Goal: Task Accomplishment & Management: Manage account settings

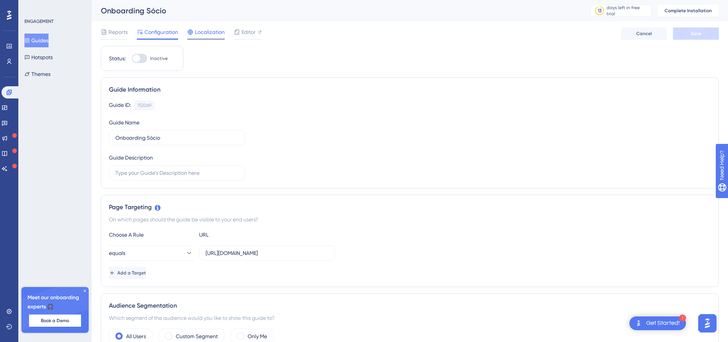
click at [199, 34] on span "Localization" at bounding box center [210, 32] width 30 height 9
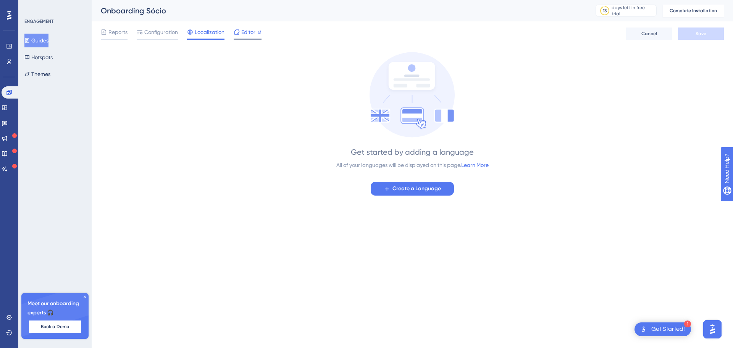
click at [240, 29] on div "Editor" at bounding box center [248, 32] width 28 height 9
click at [12, 50] on link at bounding box center [9, 46] width 6 height 12
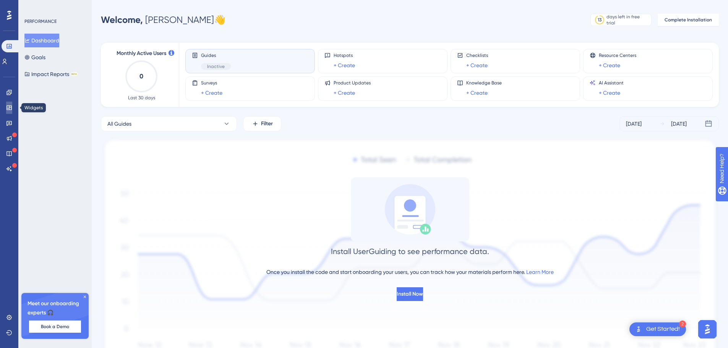
click at [6, 104] on link at bounding box center [9, 108] width 6 height 12
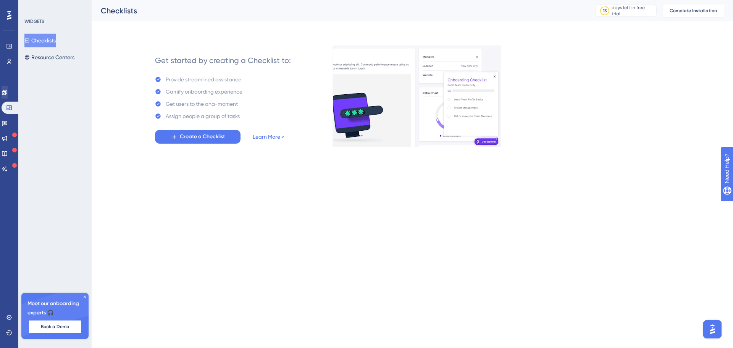
drag, startPoint x: 13, startPoint y: 84, endPoint x: 12, endPoint y: 88, distance: 4.4
click at [13, 83] on div "Engagement Widgets Feedback Product Updates Knowledge Base AI Assistant" at bounding box center [9, 121] width 15 height 107
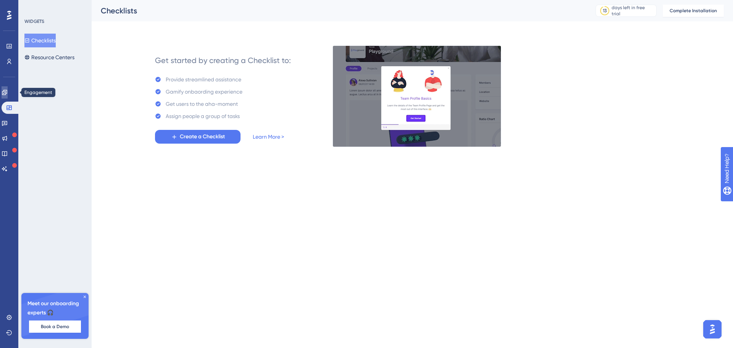
click at [8, 88] on link at bounding box center [5, 92] width 6 height 12
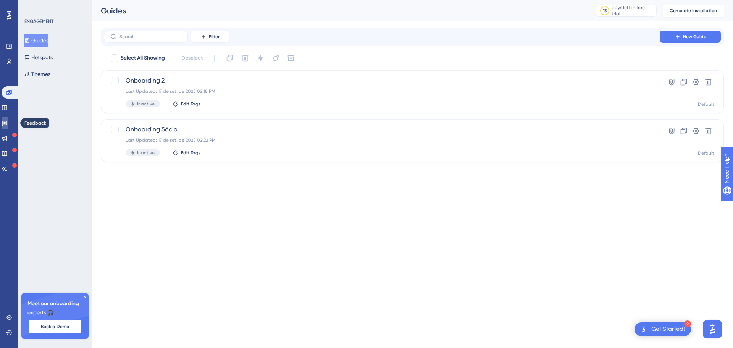
click at [8, 128] on link at bounding box center [5, 123] width 6 height 12
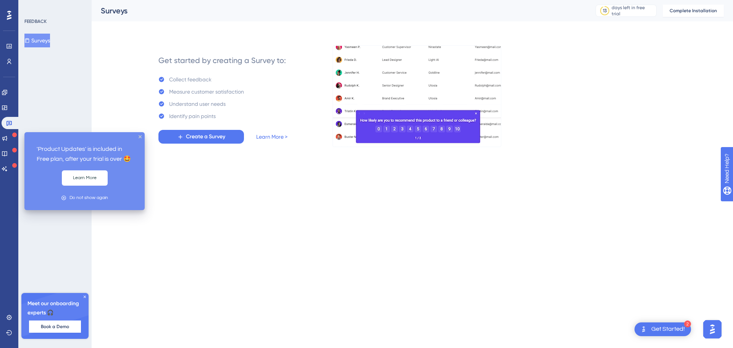
click at [11, 144] on div "Engagement Widgets Feedback Product Updates Knowledge Base AI Assistant" at bounding box center [9, 130] width 15 height 89
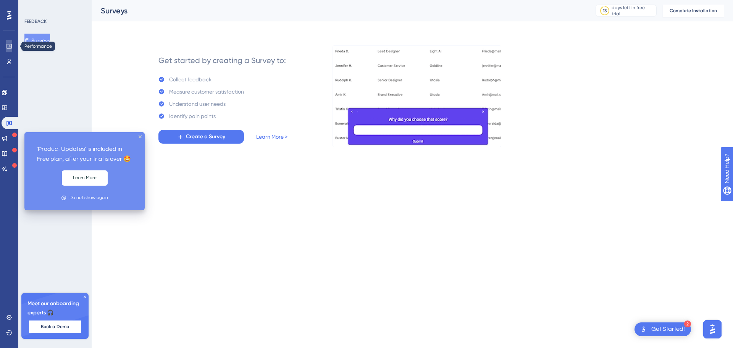
click at [12, 49] on icon at bounding box center [9, 46] width 6 height 6
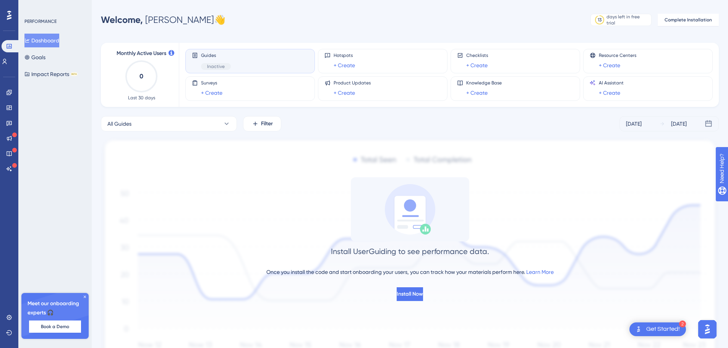
click at [213, 68] on span "Inactive" at bounding box center [216, 66] width 18 height 6
click at [10, 23] on div "Performance Users" at bounding box center [9, 44] width 15 height 46
click at [10, 55] on div "Performance Users" at bounding box center [9, 54] width 15 height 28
click at [8, 59] on icon at bounding box center [5, 61] width 6 height 6
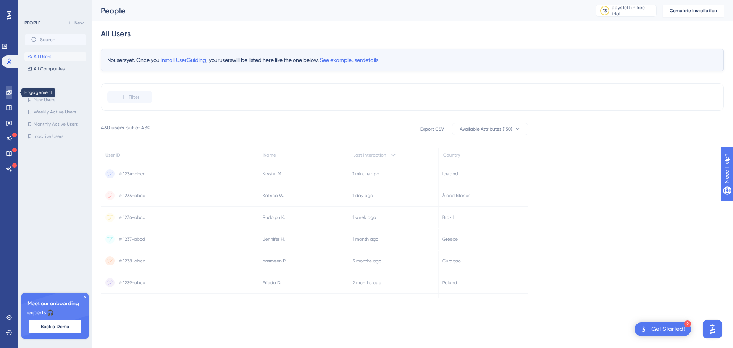
click at [12, 92] on link at bounding box center [9, 92] width 6 height 12
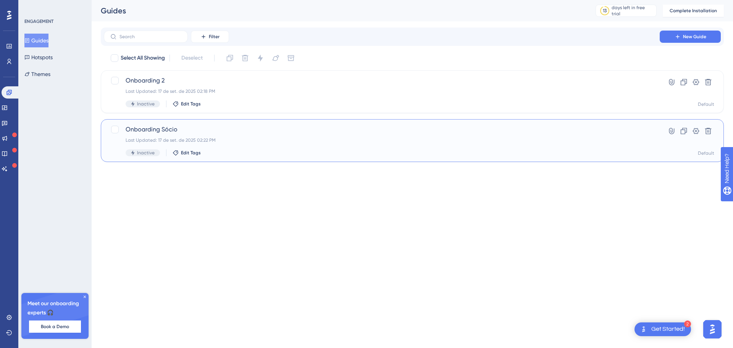
click at [178, 131] on span "Onboarding Sócio" at bounding box center [382, 129] width 513 height 9
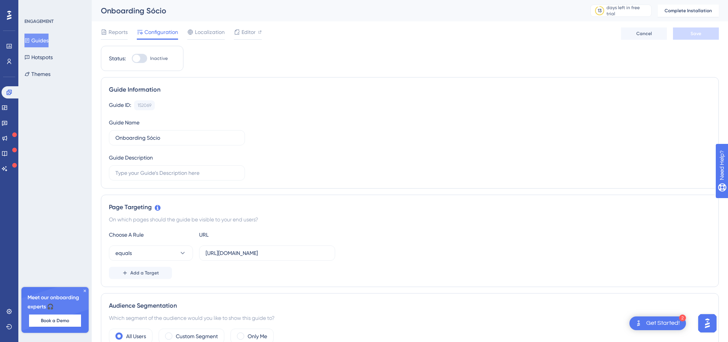
click at [40, 39] on button "Guides" at bounding box center [36, 41] width 24 height 14
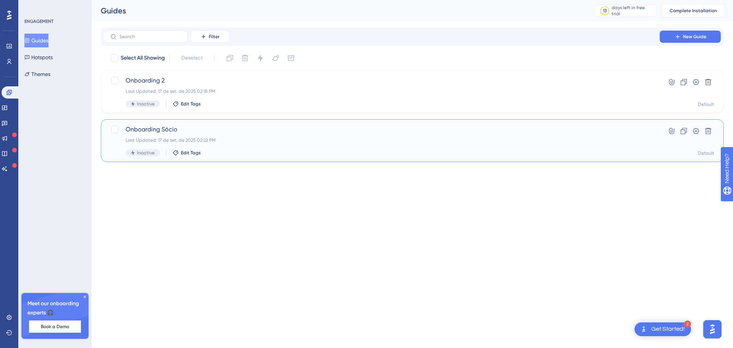
click at [138, 132] on span "Onboarding Sócio" at bounding box center [382, 129] width 513 height 9
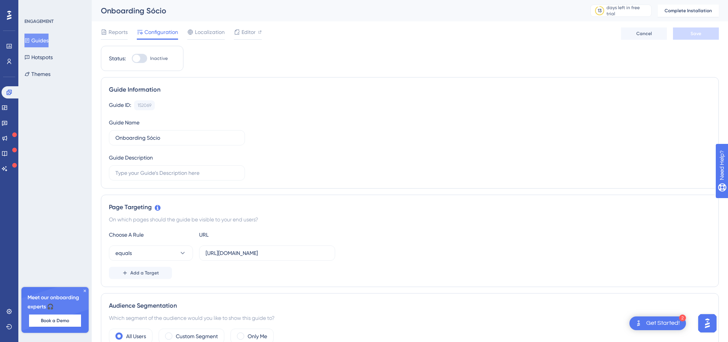
click at [134, 61] on div at bounding box center [137, 59] width 8 height 8
click at [132, 59] on input "Inactive" at bounding box center [131, 58] width 0 height 0
checkbox input "false"
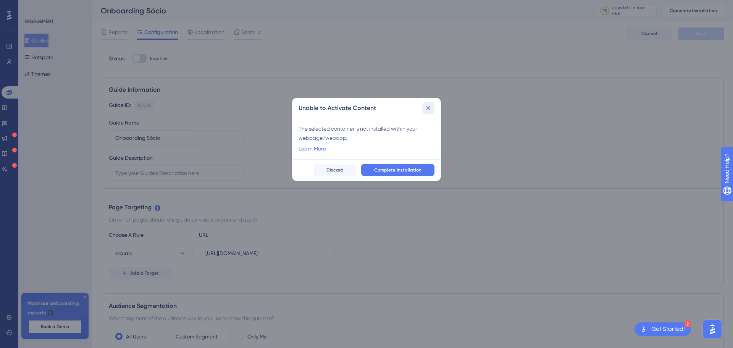
click at [429, 107] on icon at bounding box center [429, 108] width 8 height 8
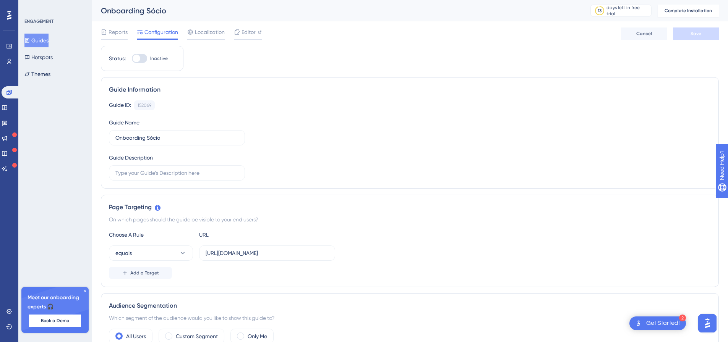
click at [224, 26] on div "Reports Configuration Localization Editor Cancel Save" at bounding box center [410, 33] width 618 height 24
click at [246, 30] on span "Editor" at bounding box center [248, 32] width 14 height 9
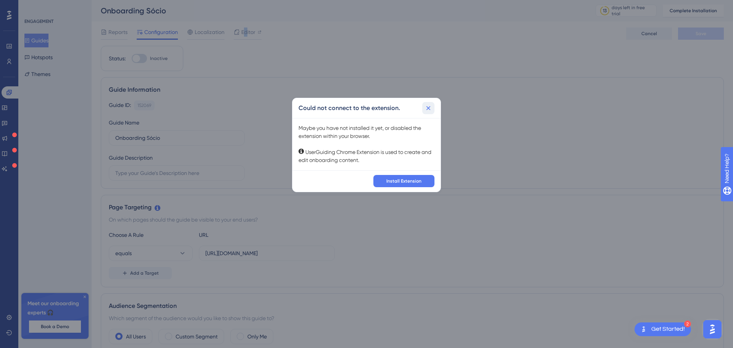
click at [429, 111] on icon at bounding box center [429, 108] width 8 height 8
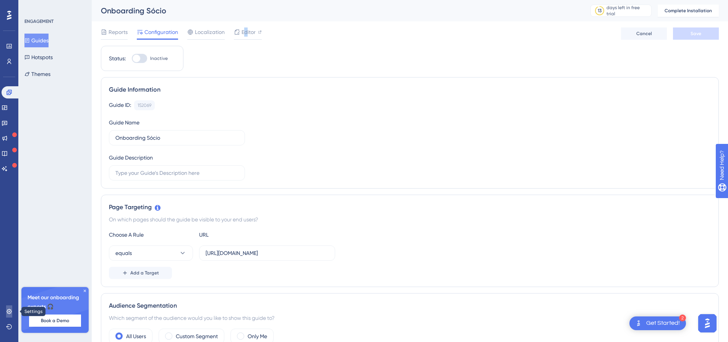
click at [10, 313] on icon at bounding box center [8, 311] width 5 height 5
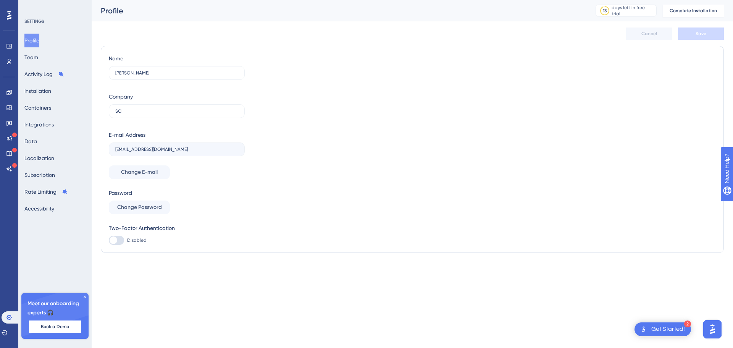
click at [0, 38] on div "Performance Users Engagement Widgets Feedback Product Updates Knowledge Base AI…" at bounding box center [9, 174] width 18 height 348
click at [6, 44] on icon at bounding box center [9, 46] width 6 height 6
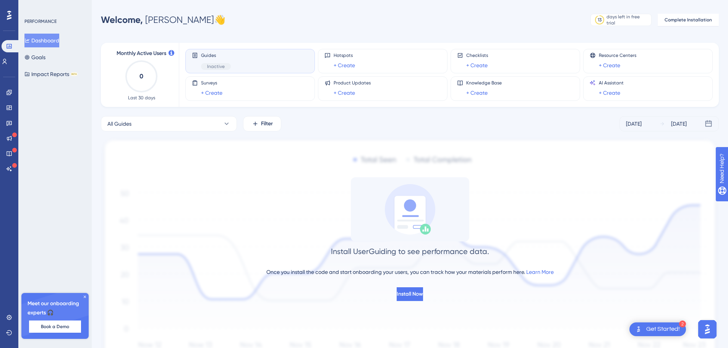
click at [46, 36] on button "Dashboard" at bounding box center [41, 41] width 35 height 14
click at [8, 62] on icon at bounding box center [5, 61] width 6 height 6
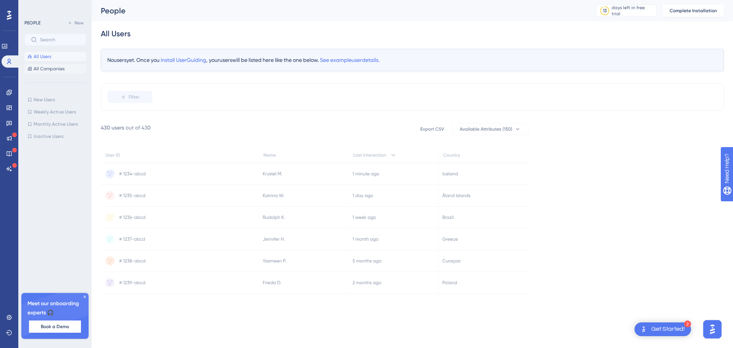
click at [57, 68] on span "All Companies" at bounding box center [49, 69] width 31 height 6
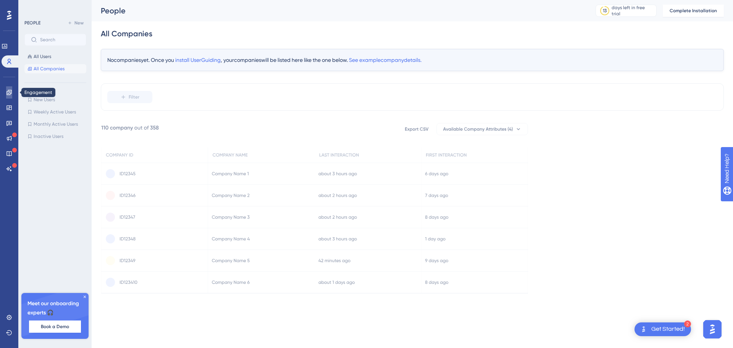
click at [6, 91] on icon at bounding box center [9, 92] width 6 height 6
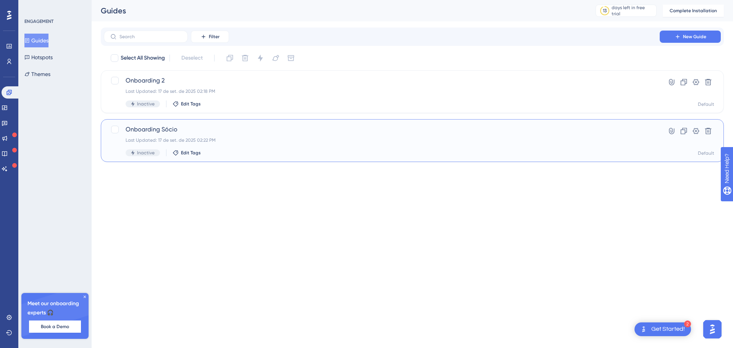
click at [535, 136] on div "Onboarding Sócio Last Updated: 17 de set. de 2025 02:22 PM Inactive Edit Tags" at bounding box center [382, 140] width 513 height 31
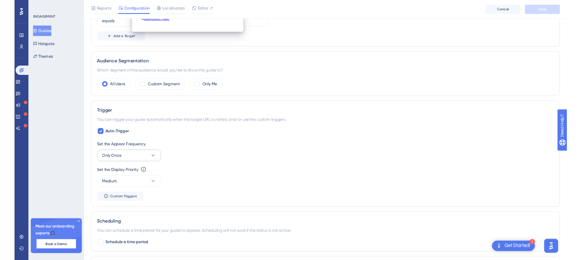
scroll to position [267, 0]
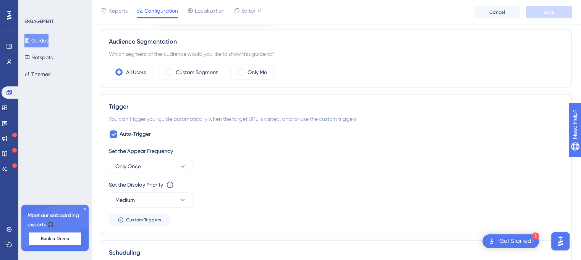
click at [293, 119] on div "You can trigger your guide automatically when the target URL is visited, and/or…" at bounding box center [336, 118] width 455 height 9
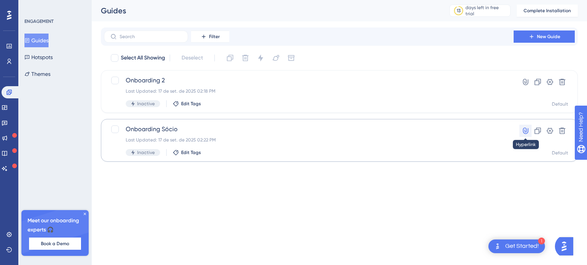
click at [526, 133] on icon at bounding box center [525, 131] width 8 height 8
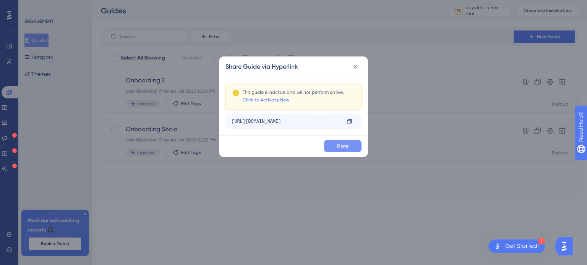
click at [352, 144] on button "Done" at bounding box center [342, 146] width 37 height 12
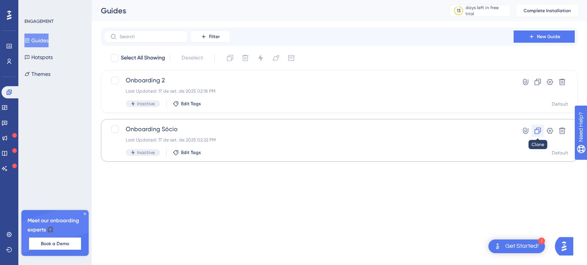
click at [539, 128] on icon at bounding box center [537, 131] width 6 height 6
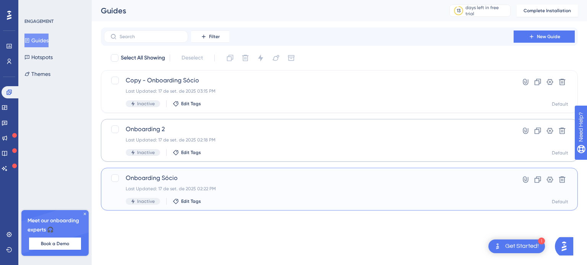
click at [202, 195] on div "Onboarding Sócio Last Updated: 17 de set. de 2025 02:22 PM Inactive Edit Tags" at bounding box center [309, 189] width 366 height 31
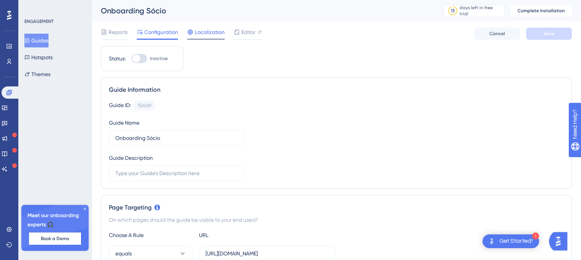
click at [206, 36] on span "Localization" at bounding box center [210, 32] width 30 height 9
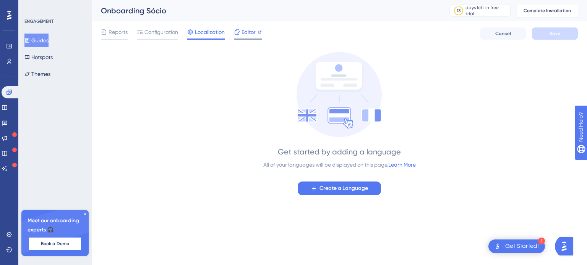
click at [248, 37] on div "Editor" at bounding box center [248, 34] width 28 height 12
click at [179, 28] on div "Reports Configuration Localization Editor" at bounding box center [181, 34] width 161 height 12
click at [167, 32] on span "Configuration" at bounding box center [161, 32] width 34 height 9
